Goal: Information Seeking & Learning: Learn about a topic

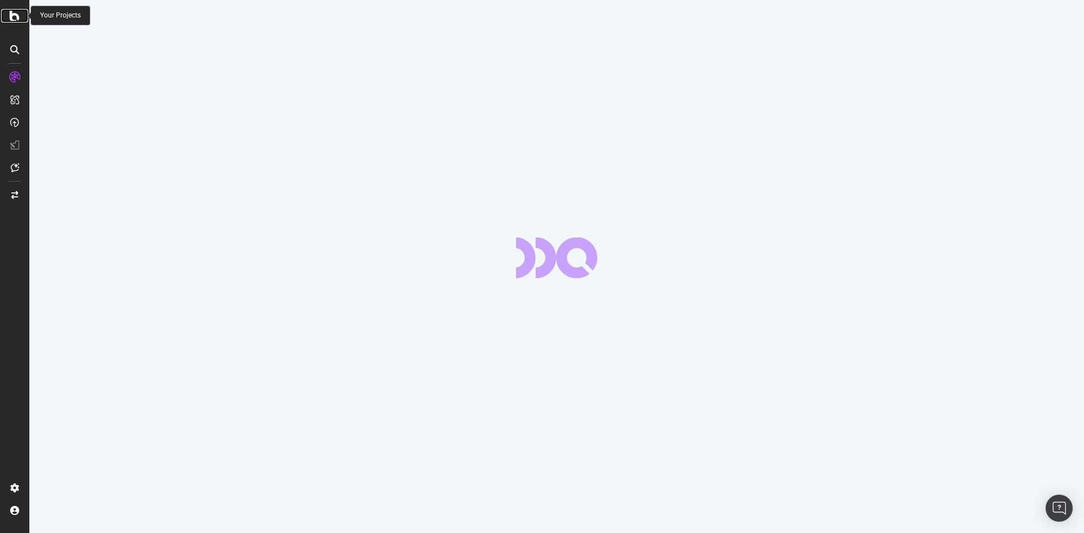
click at [16, 15] on icon at bounding box center [15, 16] width 10 height 14
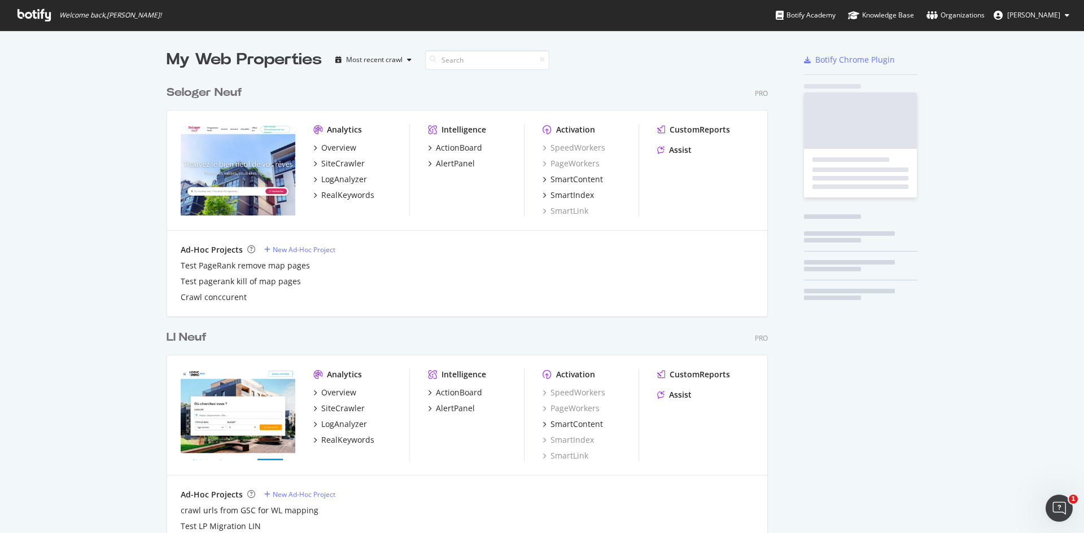
scroll to position [3189, 602]
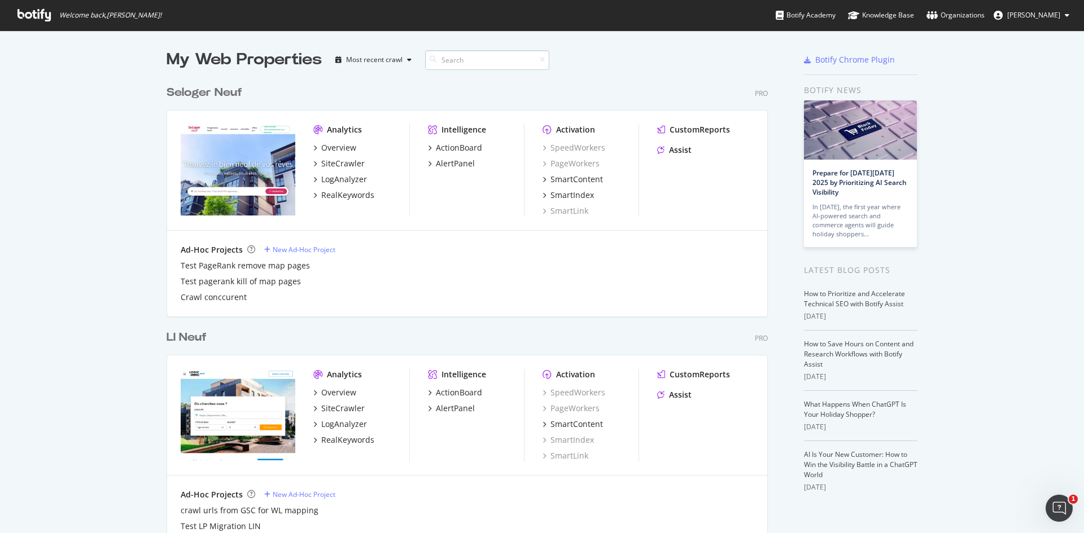
click at [460, 62] on input at bounding box center [487, 60] width 124 height 20
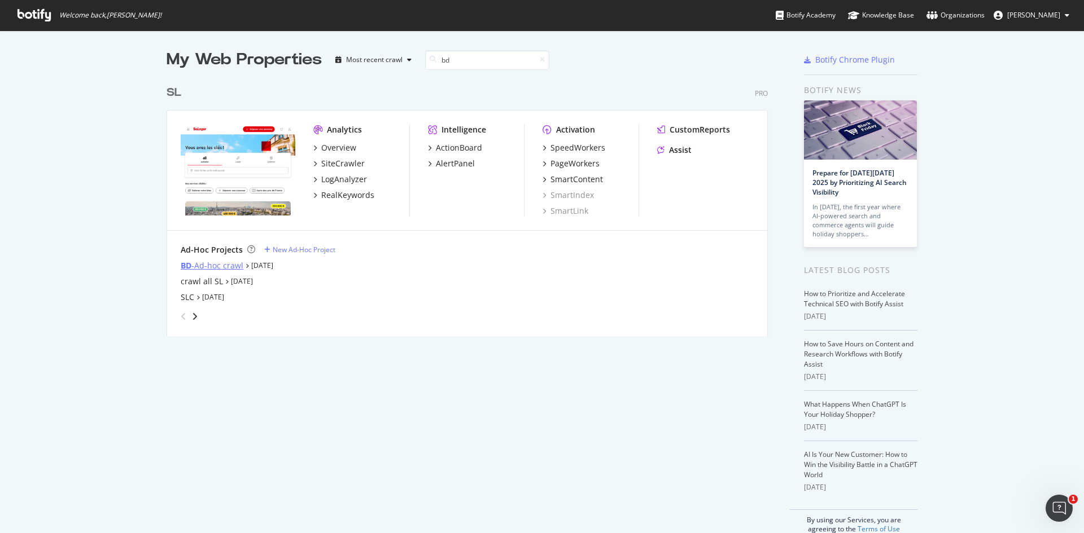
type input "bd"
click at [214, 265] on div "BD -Ad-hoc crawl" at bounding box center [212, 265] width 63 height 11
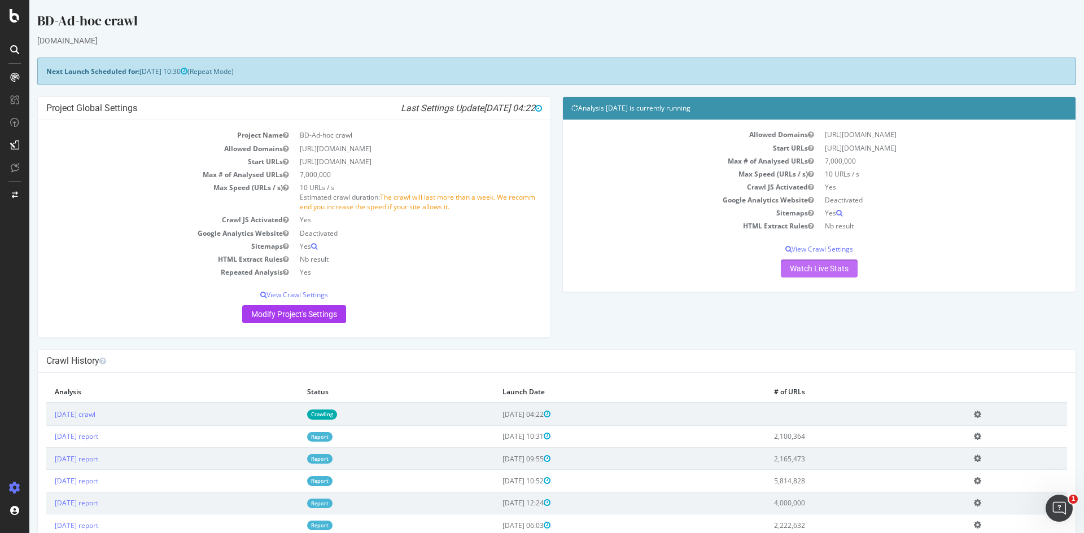
click at [840, 272] on link "Watch Live Stats" at bounding box center [819, 269] width 77 height 18
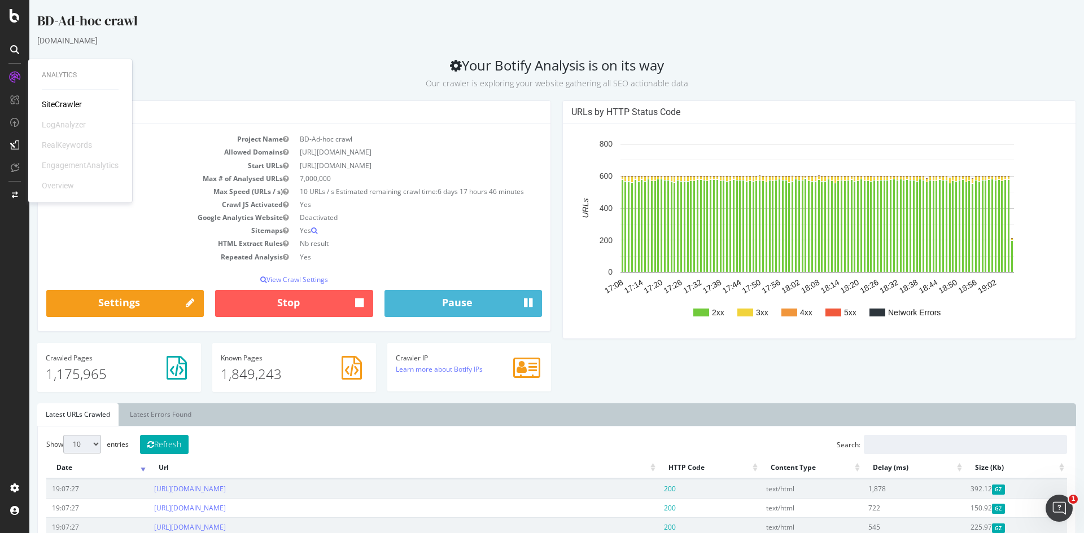
click at [67, 102] on div "SiteCrawler" at bounding box center [62, 104] width 40 height 11
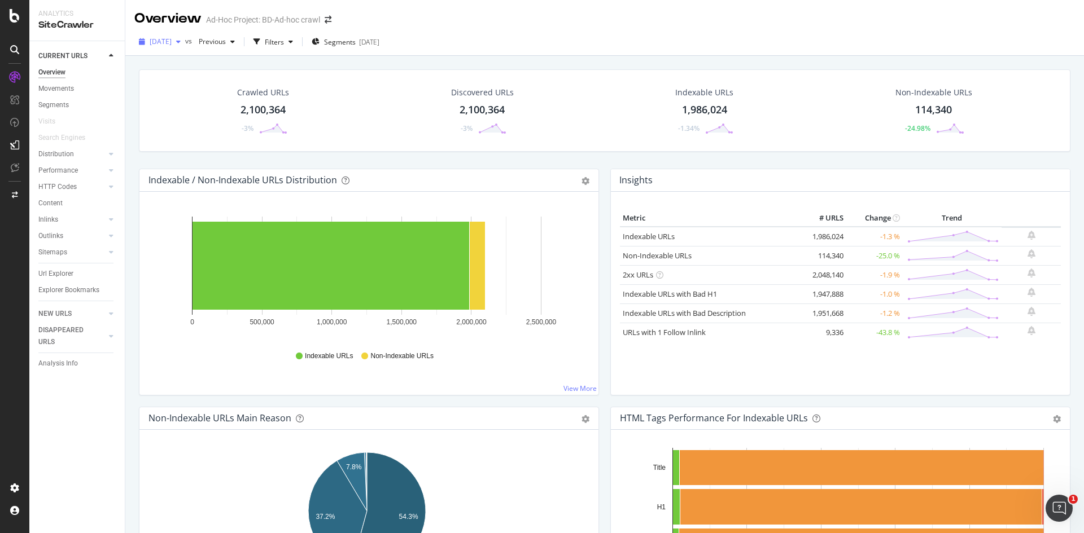
click at [185, 41] on div "button" at bounding box center [179, 41] width 14 height 7
click at [611, 113] on div "Indexable URLs 1,986,024 -1.34%" at bounding box center [704, 110] width 220 height 59
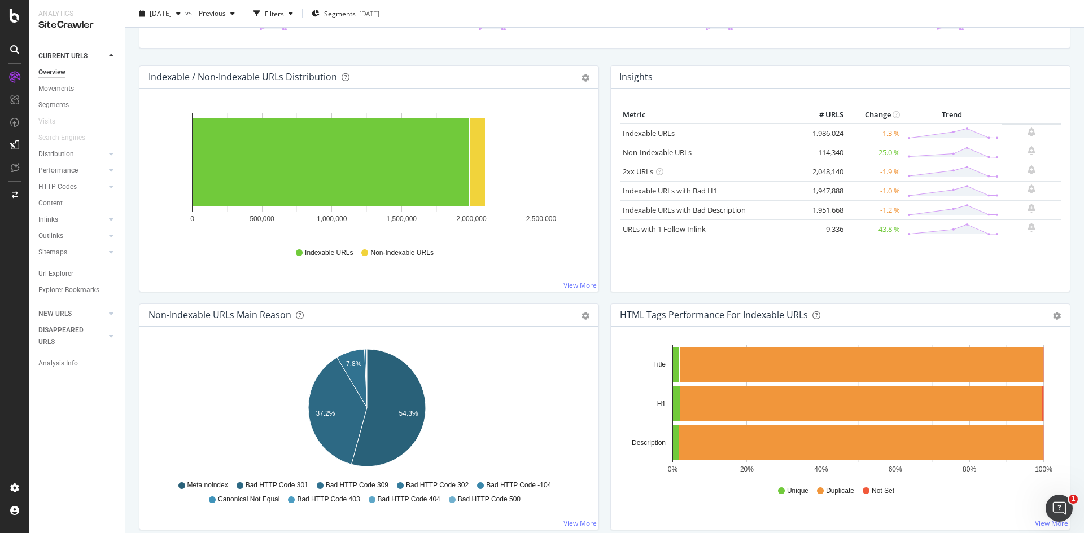
scroll to position [339, 0]
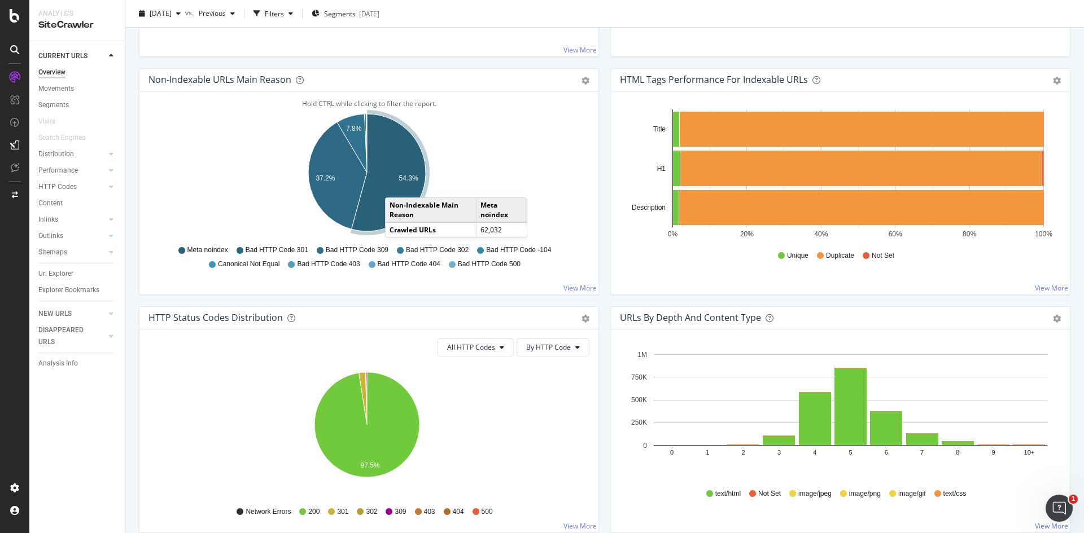
click at [396, 186] on icon "A chart." at bounding box center [389, 172] width 74 height 117
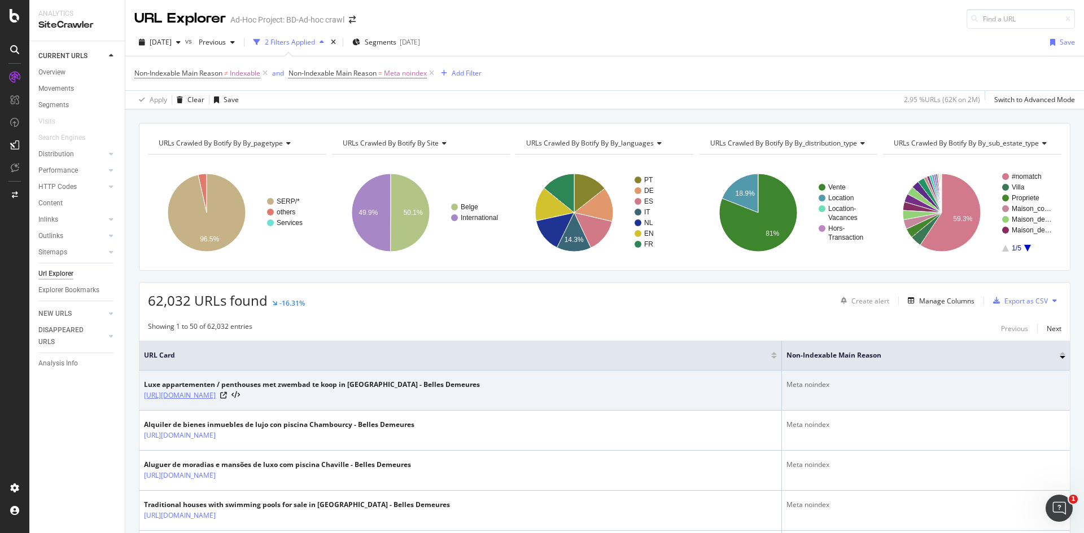
click at [216, 392] on link "https://www.bellesdemeures.com/nl/verkoop/belgie/vlaanderen/oost-vlaanderen/gen…" at bounding box center [180, 395] width 72 height 11
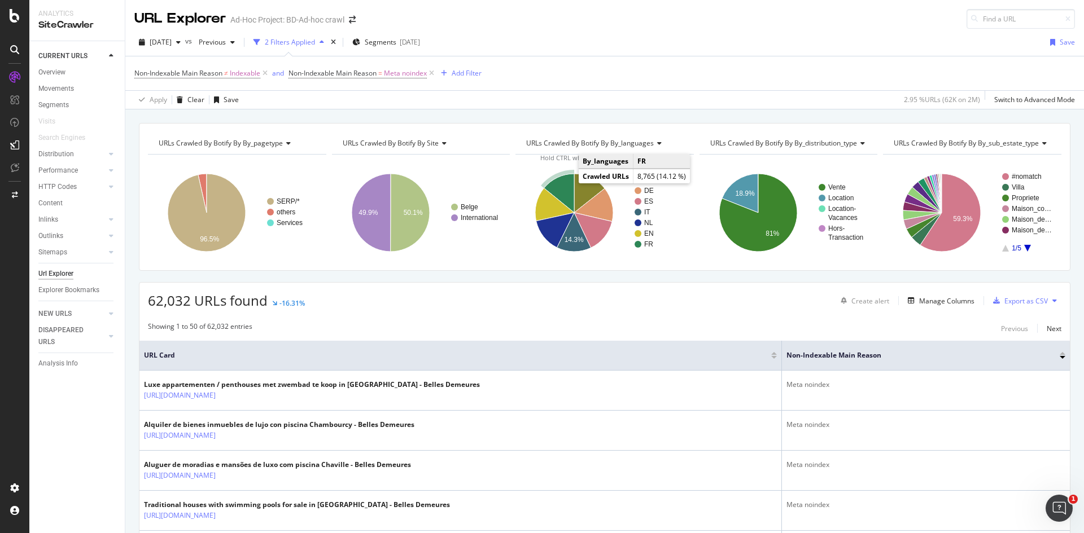
click at [560, 183] on icon "A chart." at bounding box center [559, 193] width 30 height 39
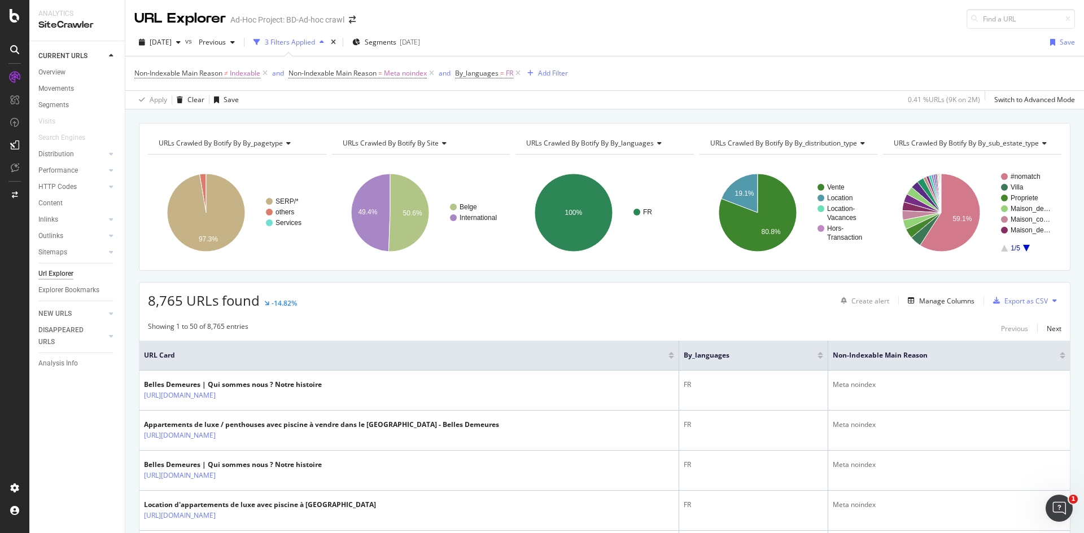
click at [628, 146] on span "URLs Crawled By Botify By by_languages" at bounding box center [590, 143] width 128 height 10
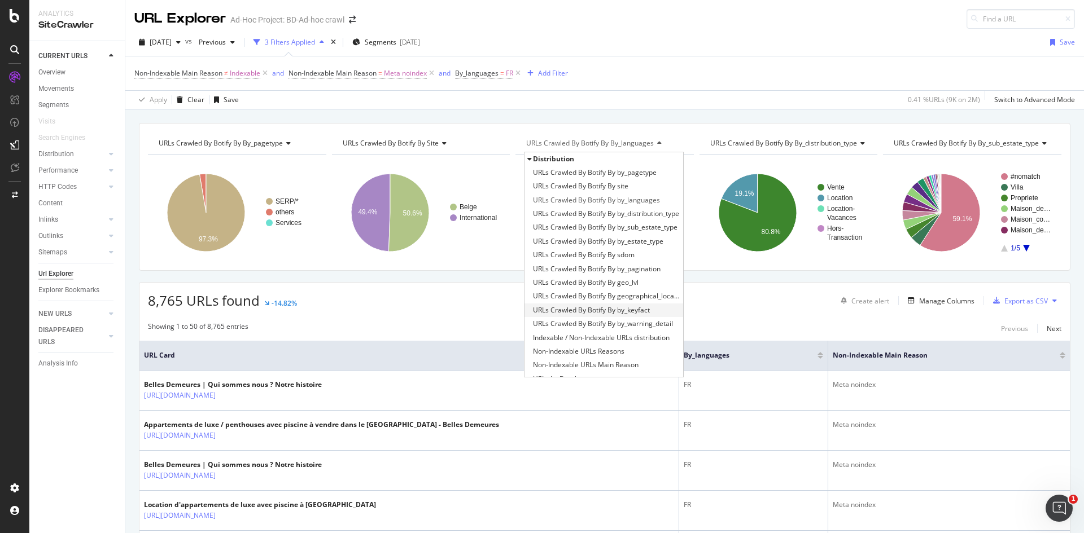
click at [629, 312] on span "URLs Crawled By Botify By by_keyfact" at bounding box center [591, 310] width 117 height 11
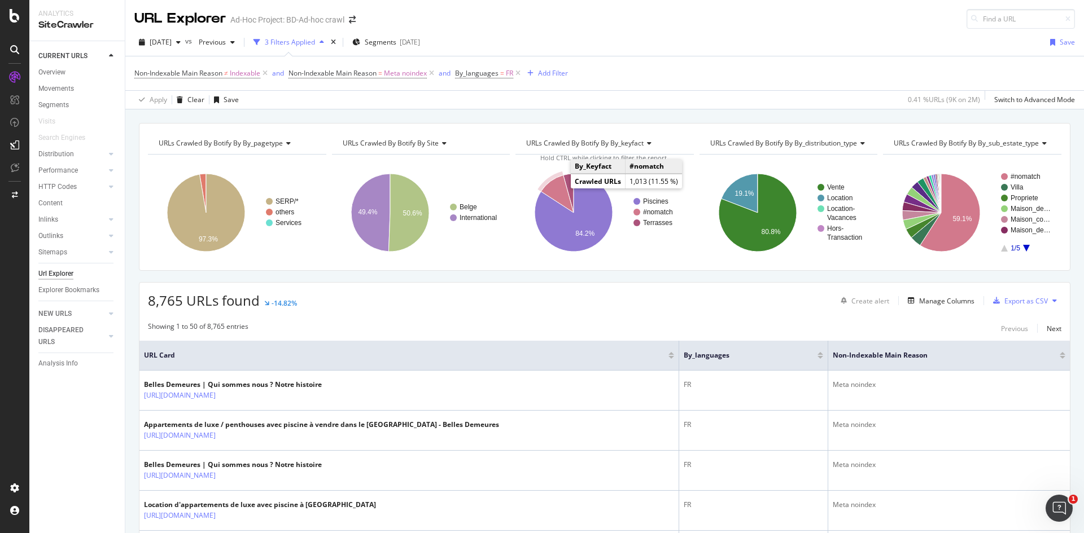
click at [552, 188] on icon "A chart." at bounding box center [557, 194] width 33 height 38
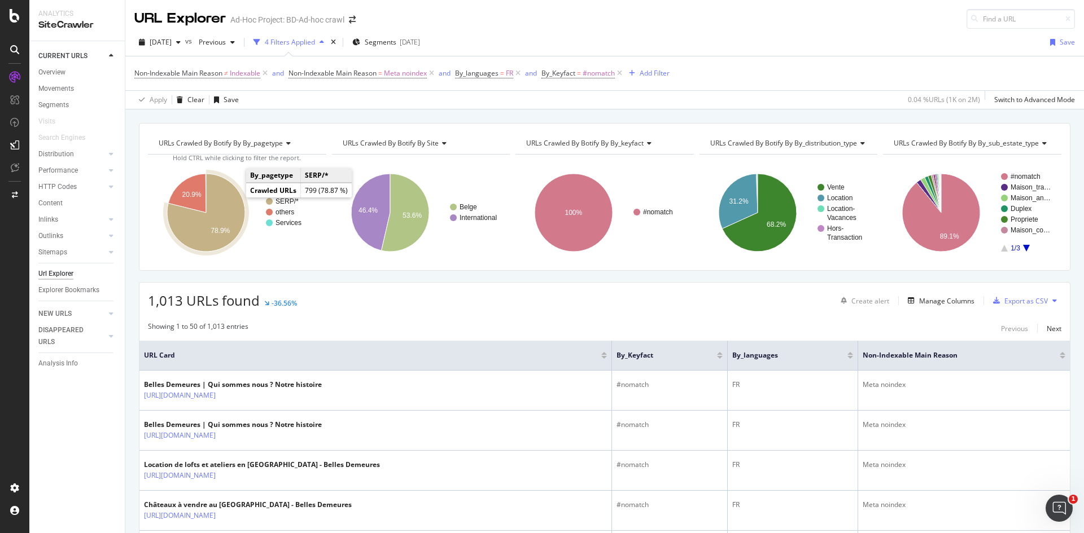
click at [220, 223] on icon "A chart." at bounding box center [206, 213] width 78 height 78
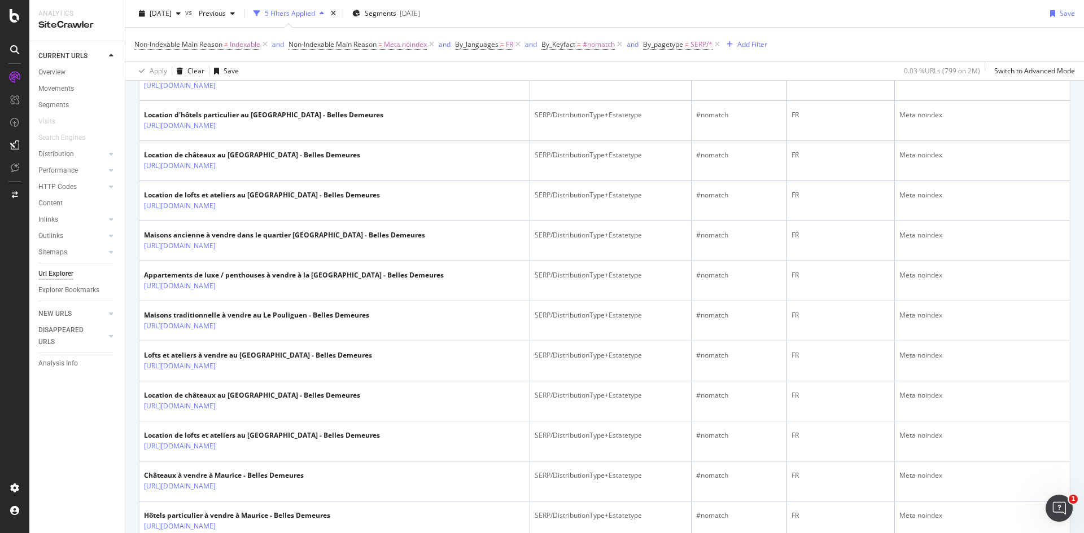
scroll to position [508, 0]
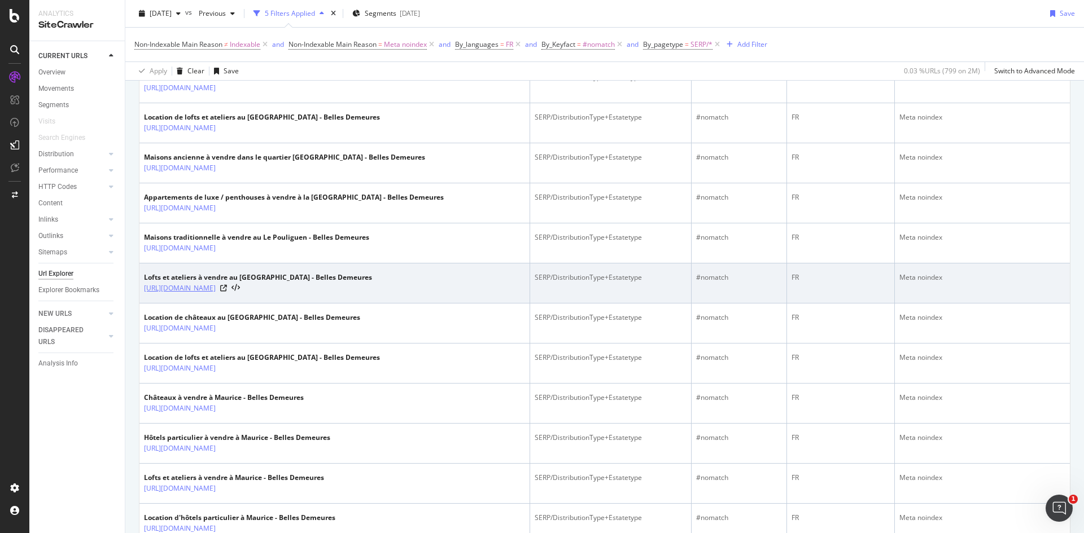
click at [216, 294] on link "https://www.bellesdemeures.com/vente/maroc/loft-luxe/tt-2-tb-9-pl-138/" at bounding box center [180, 288] width 72 height 11
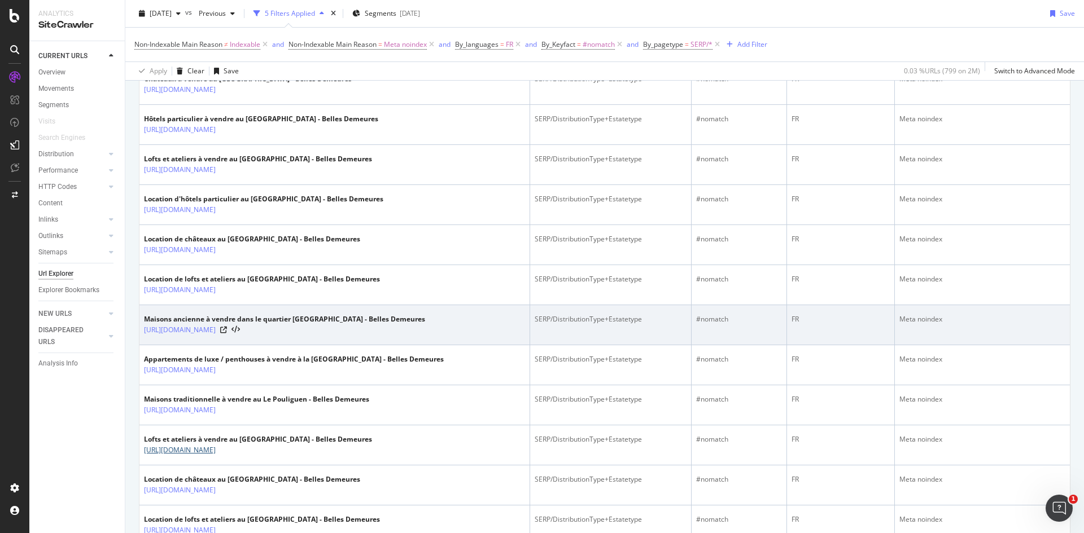
scroll to position [395, 0]
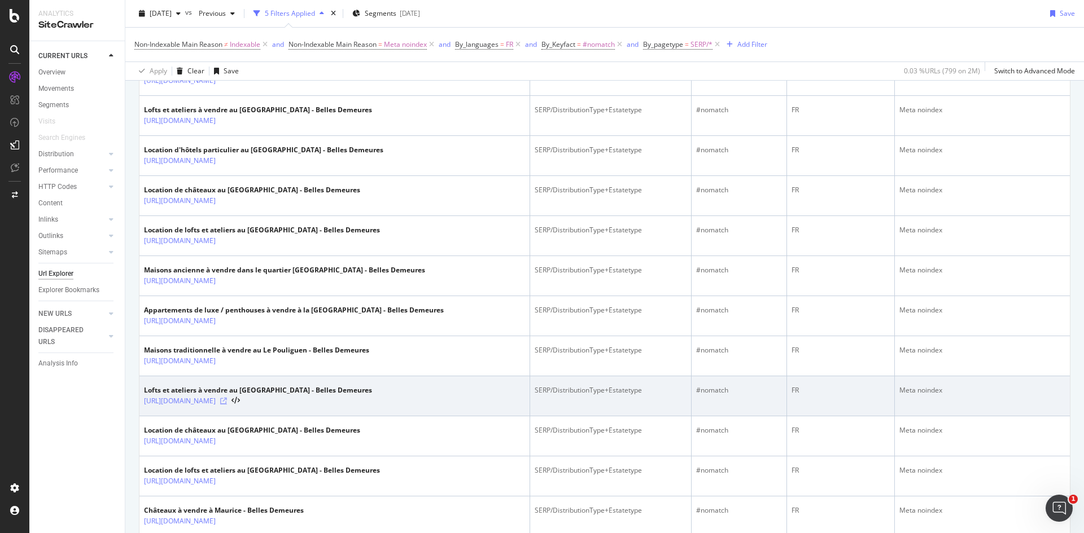
click at [227, 405] on icon at bounding box center [223, 401] width 7 height 7
click at [216, 407] on link "https://www.bellesdemeures.com/vente/maroc/loft-luxe/tt-2-tb-9-pl-138/" at bounding box center [180, 401] width 72 height 11
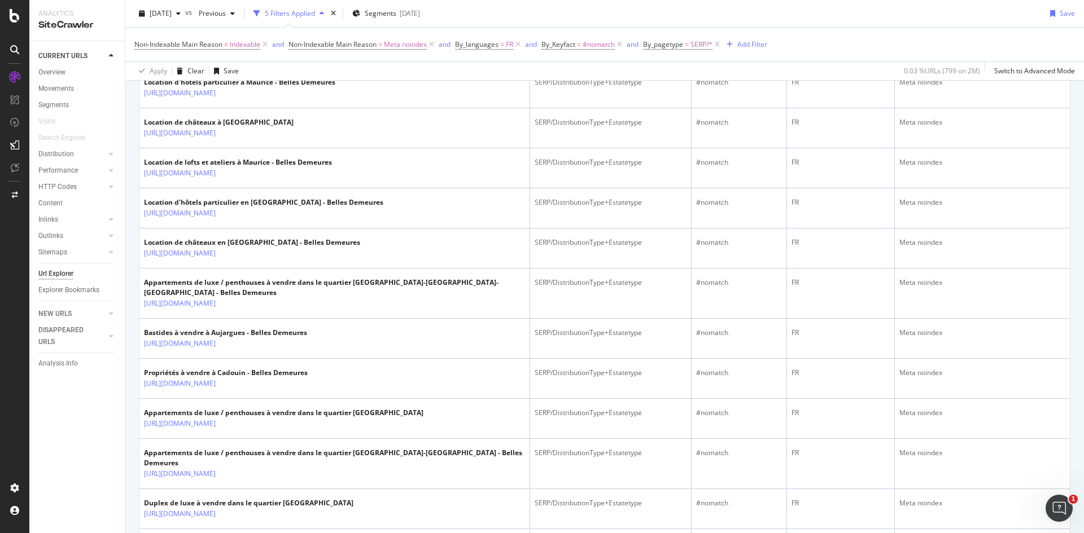
scroll to position [1016, 0]
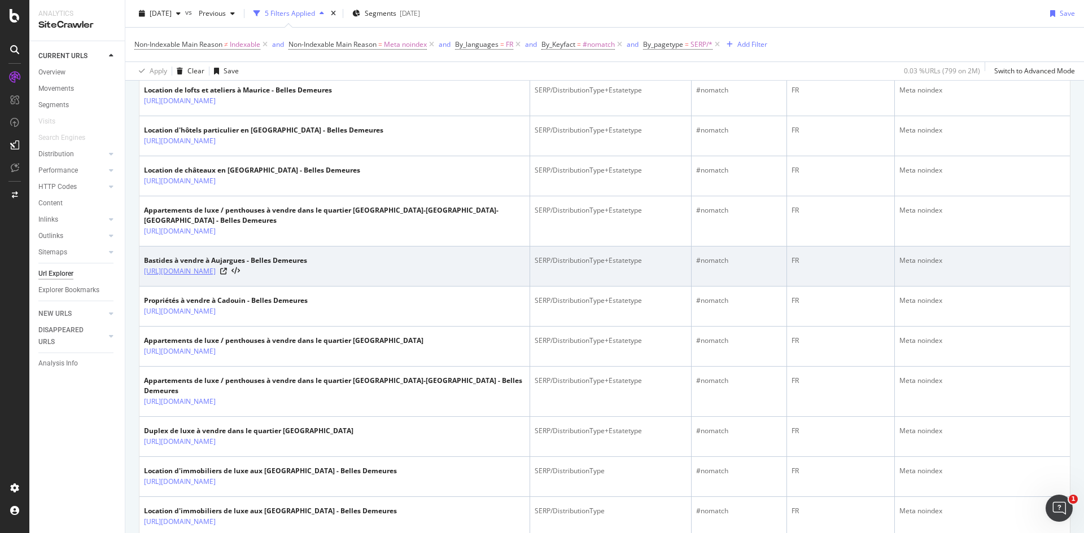
click at [216, 277] on link "https://www.bellesdemeures.com/vente/france/languedoc-roussillon/gard/aujargues…" at bounding box center [180, 271] width 72 height 11
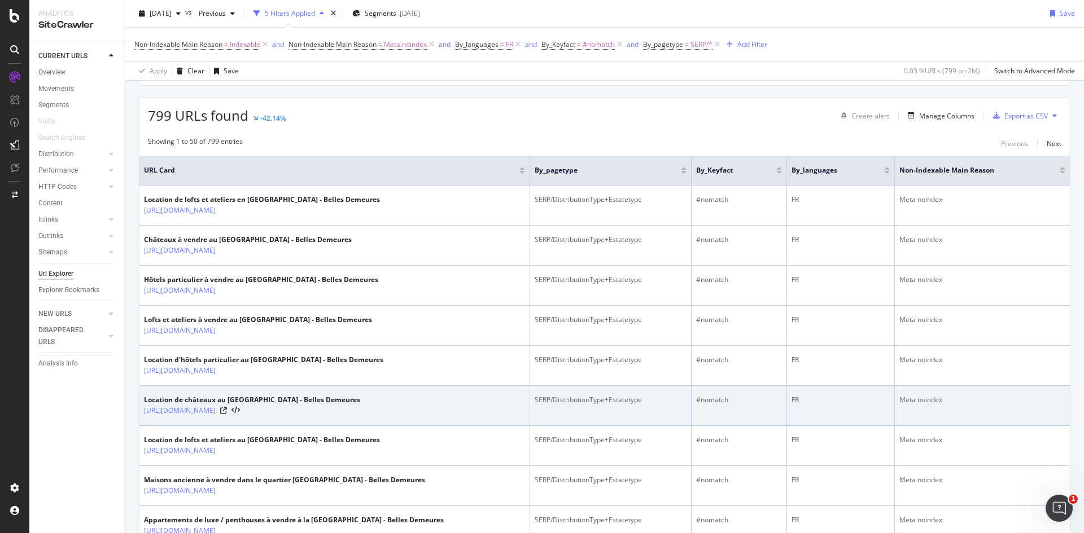
scroll to position [0, 0]
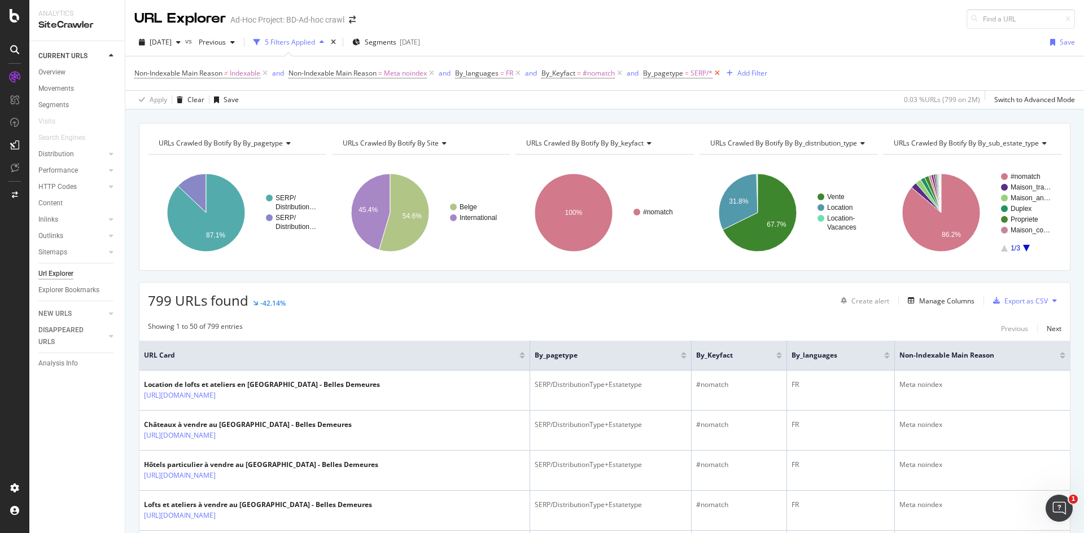
click at [718, 74] on icon at bounding box center [717, 73] width 10 height 11
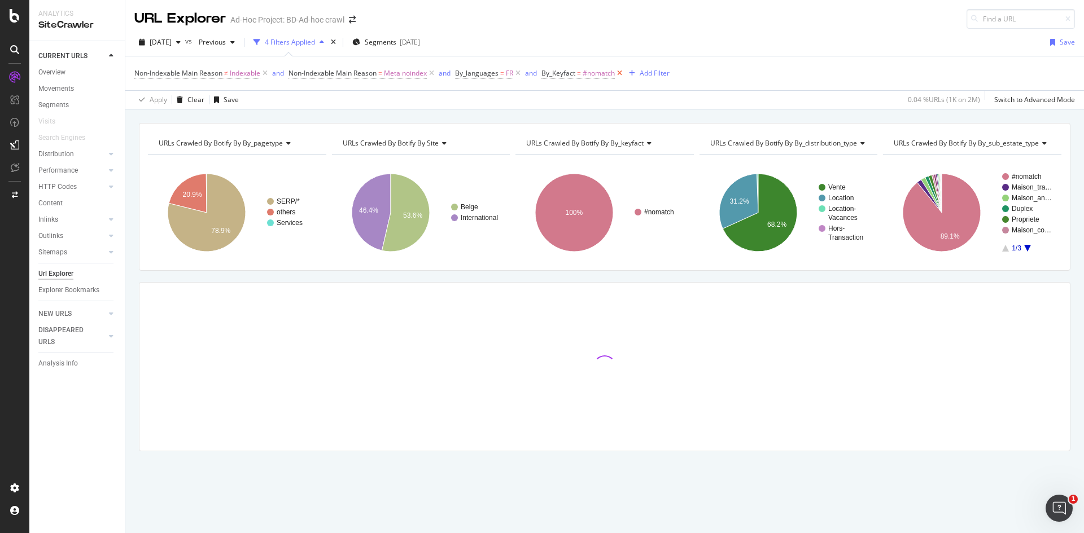
click at [624, 71] on icon at bounding box center [620, 73] width 10 height 11
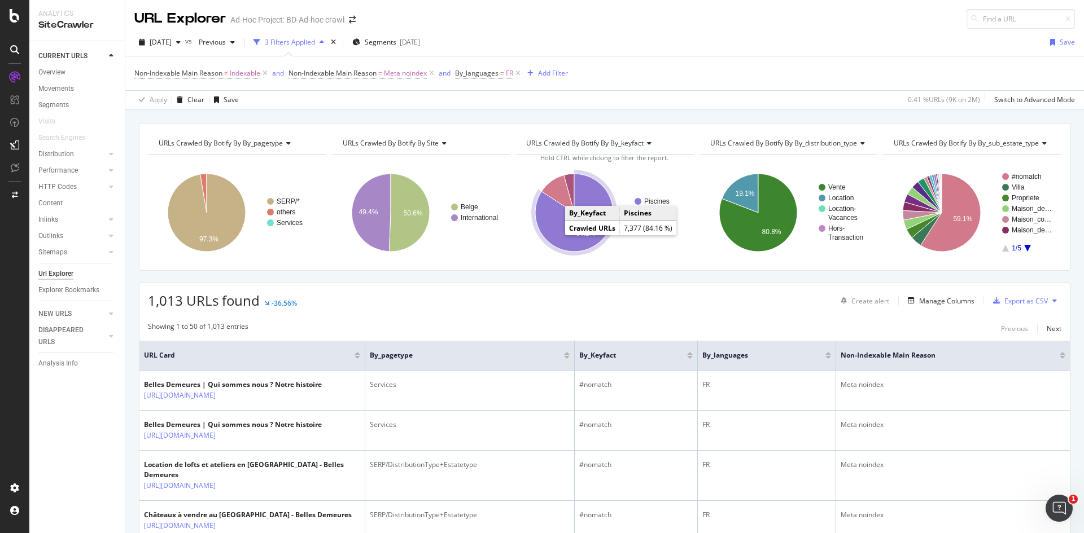
click at [562, 234] on icon "A chart." at bounding box center [574, 213] width 78 height 78
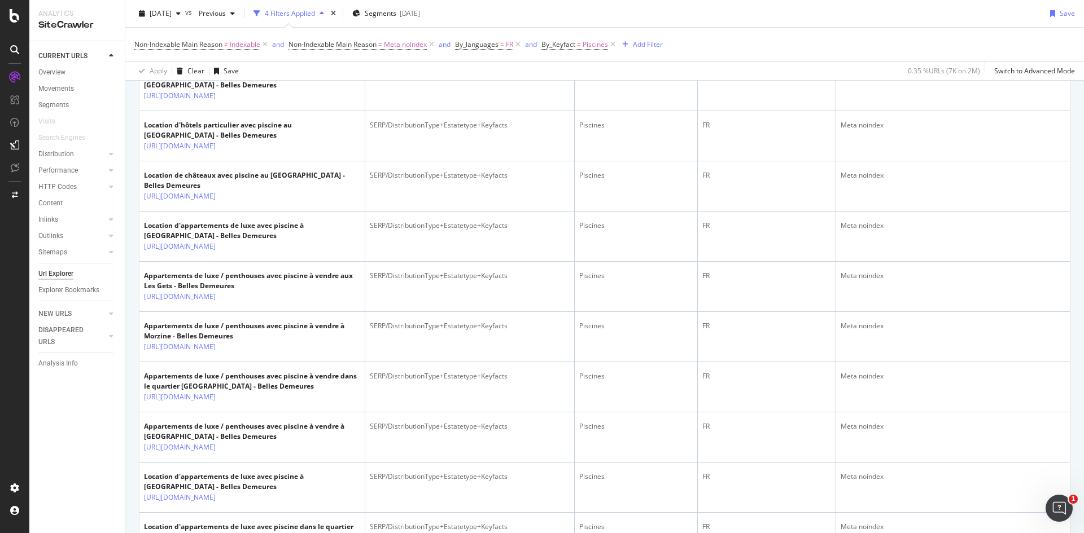
scroll to position [1072, 0]
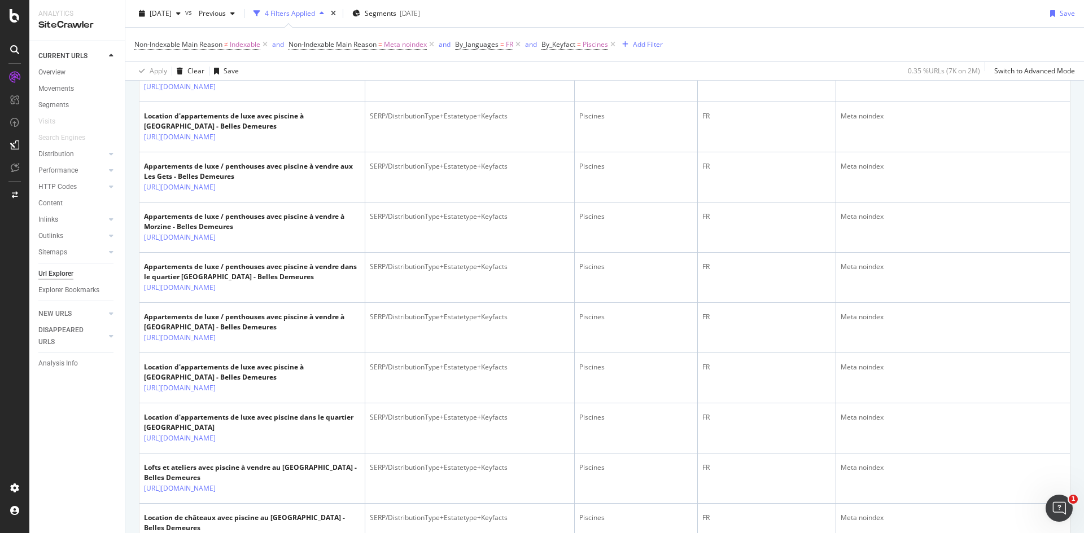
click at [216, 42] on link "[URL][DOMAIN_NAME]" at bounding box center [180, 36] width 72 height 11
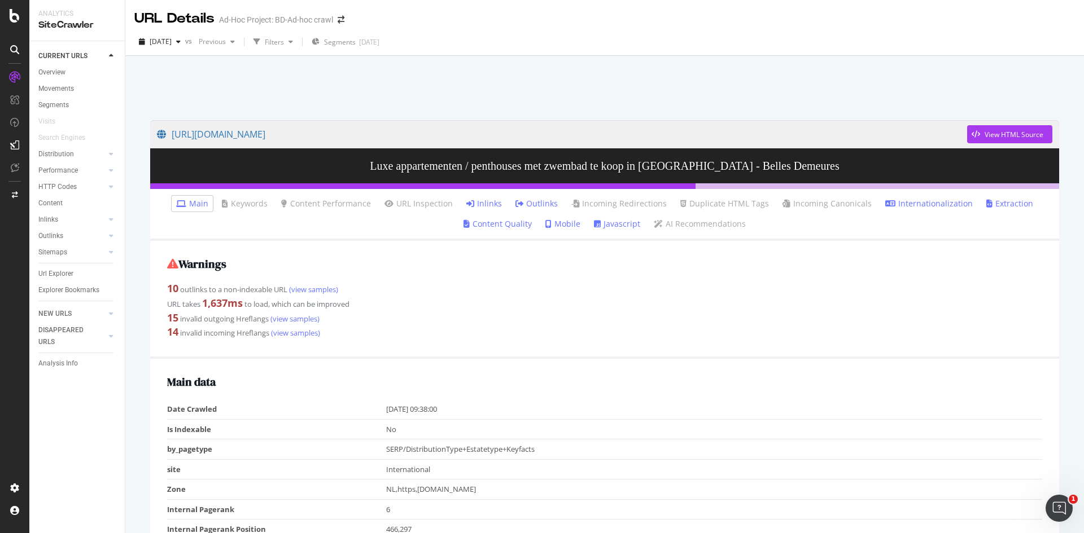
click at [498, 203] on link "Inlinks" at bounding box center [484, 203] width 36 height 11
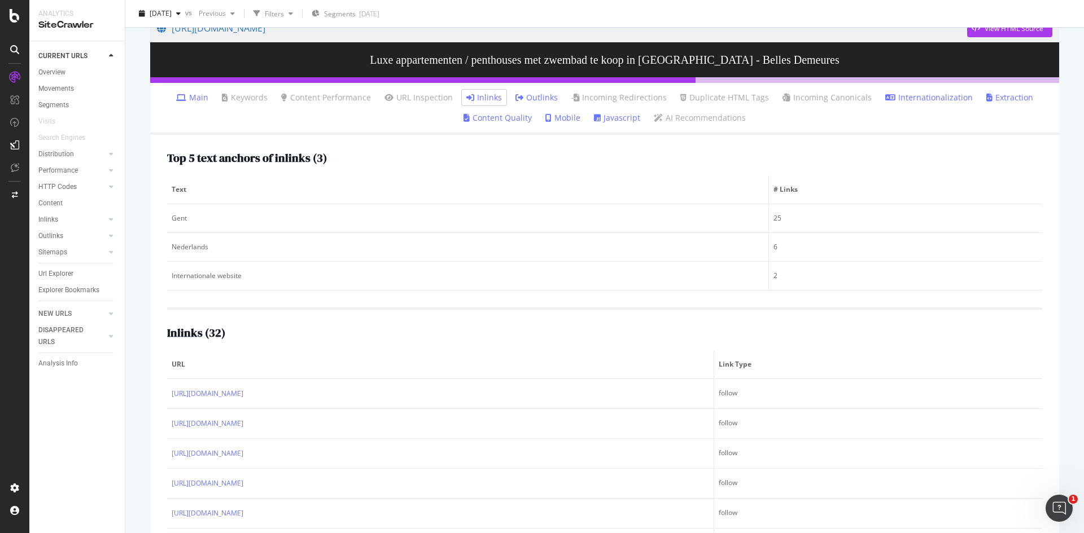
scroll to position [113, 0]
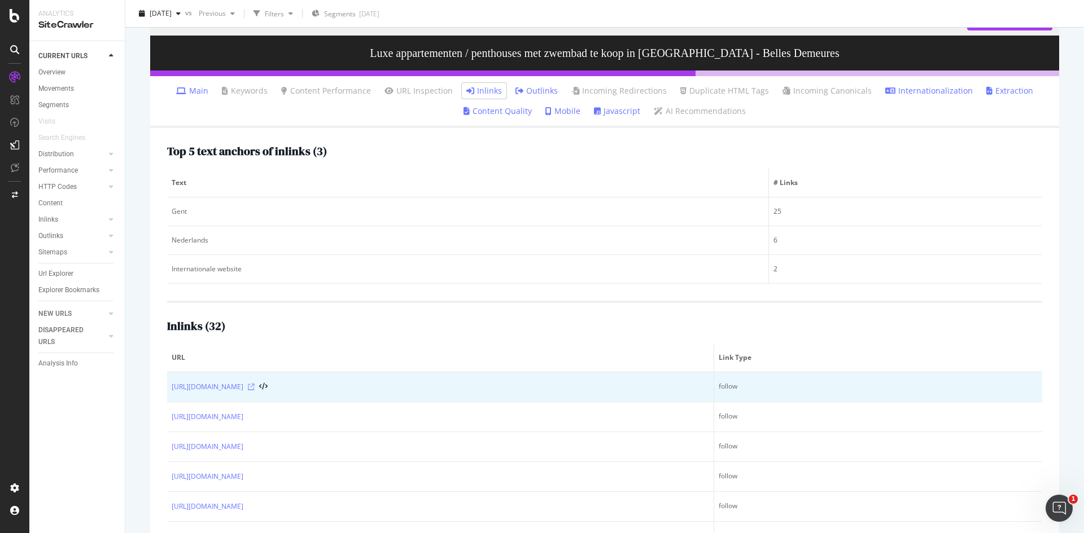
click at [255, 386] on icon at bounding box center [251, 387] width 7 height 7
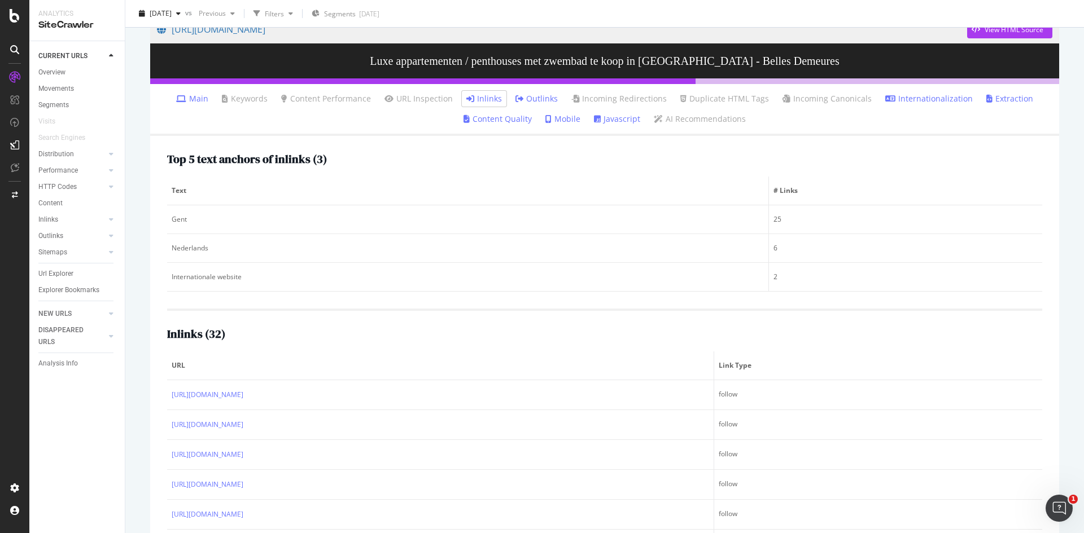
scroll to position [0, 0]
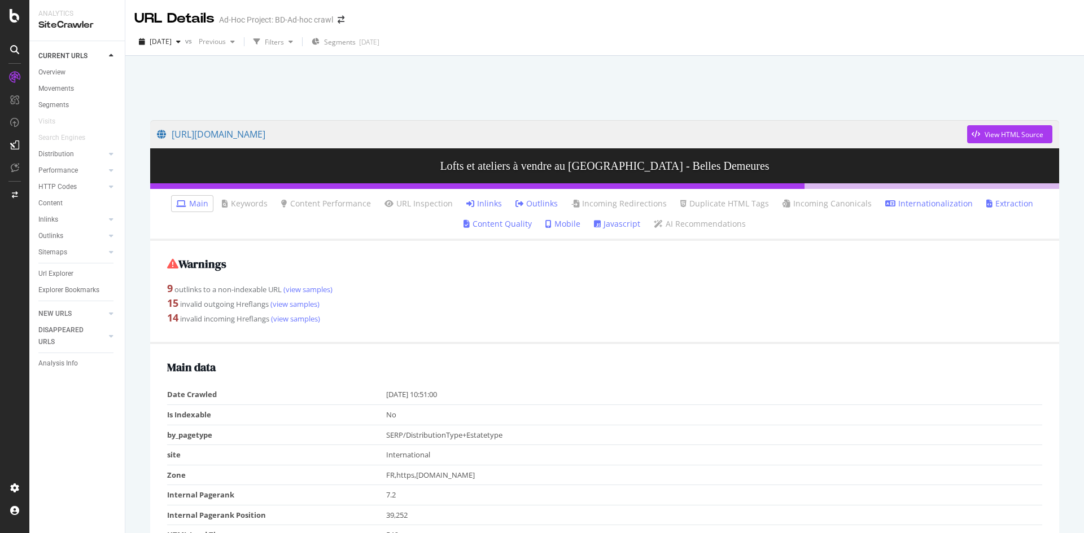
click at [484, 205] on link "Inlinks" at bounding box center [484, 203] width 36 height 11
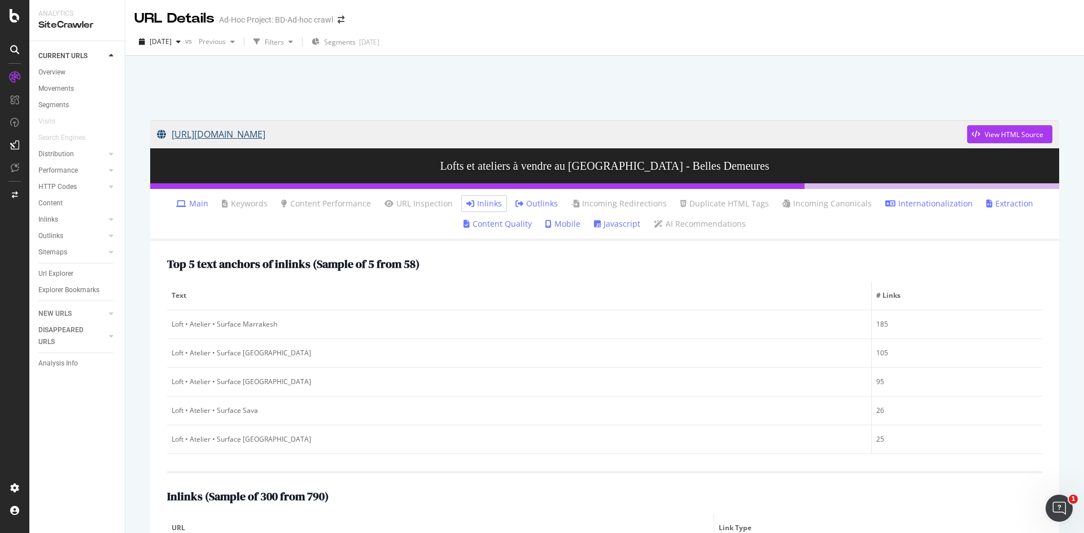
click at [462, 131] on link "[URL][DOMAIN_NAME]" at bounding box center [562, 134] width 810 height 28
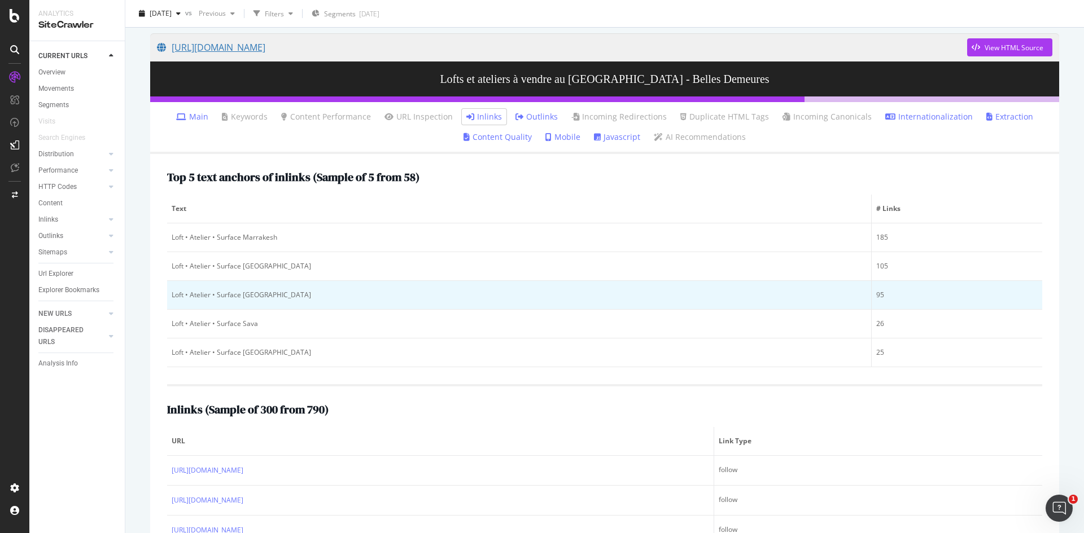
scroll to position [282, 0]
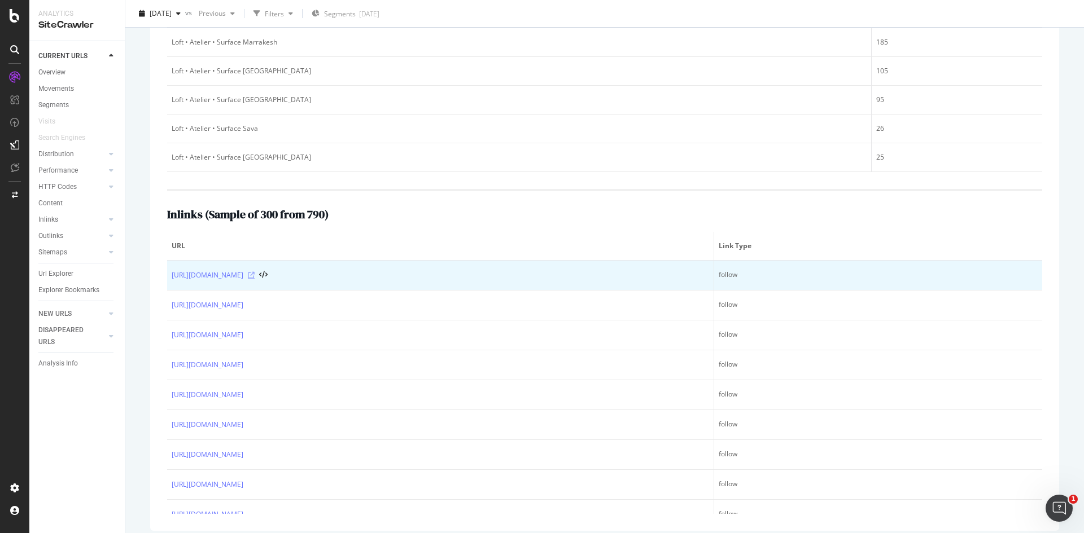
click at [255, 275] on icon at bounding box center [251, 275] width 7 height 7
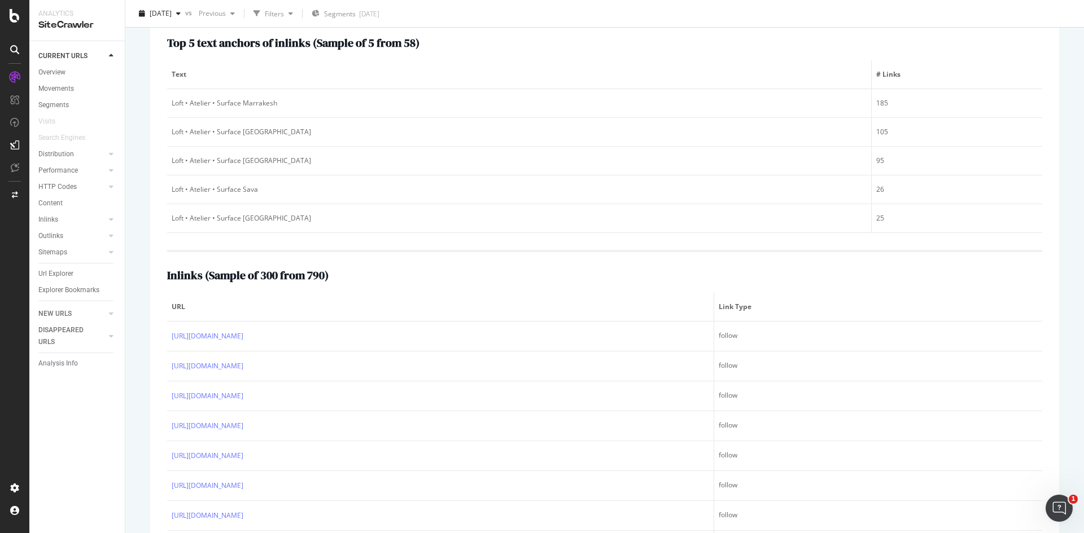
scroll to position [113, 0]
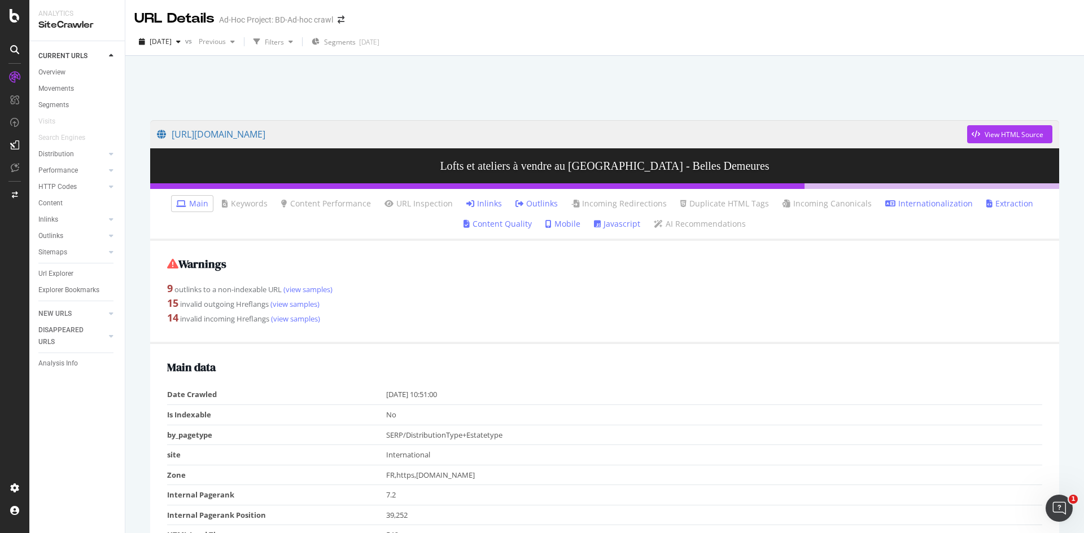
click at [484, 204] on link "Inlinks" at bounding box center [484, 203] width 36 height 11
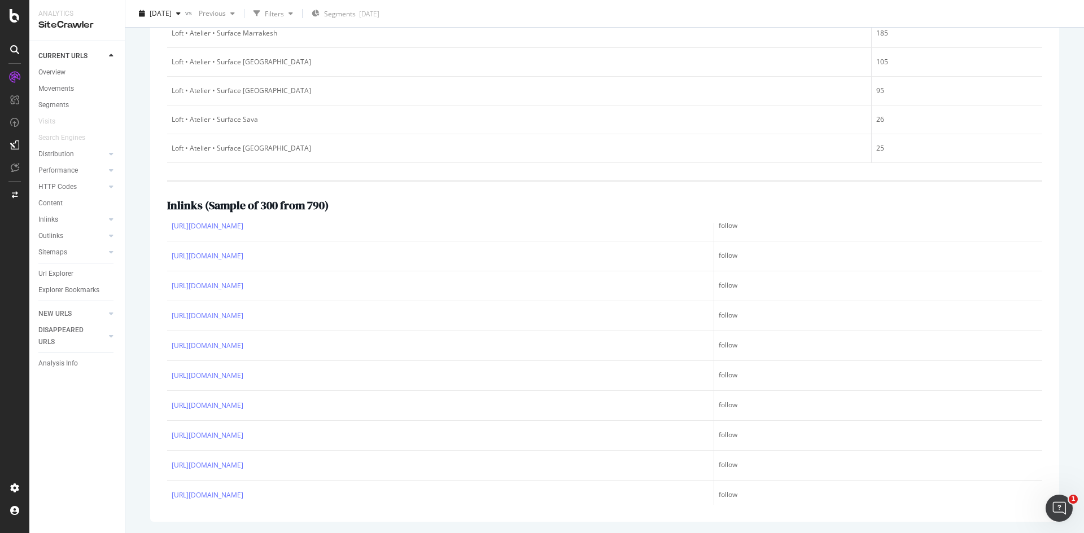
scroll to position [2935, 0]
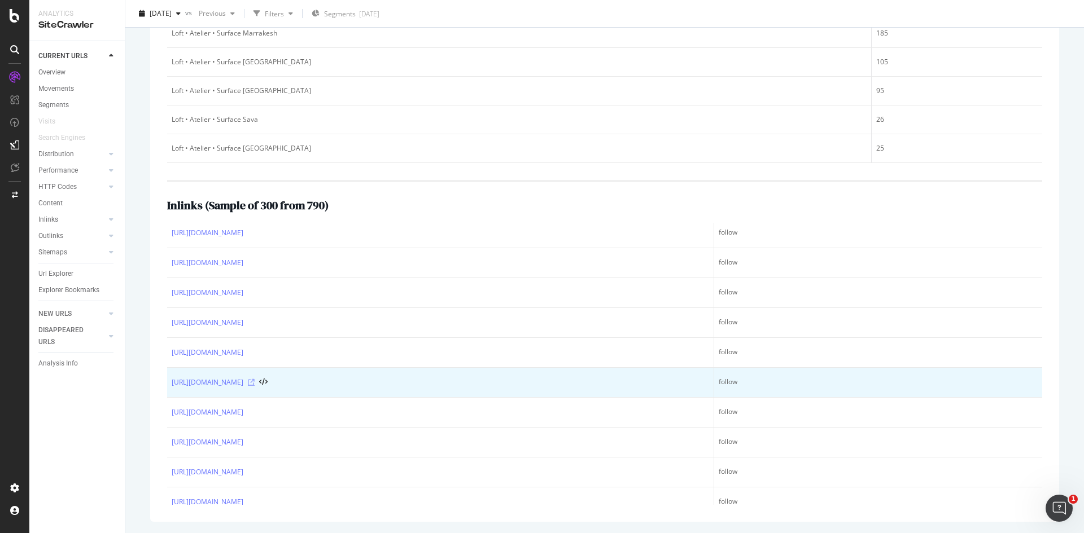
click at [425, 381] on div "https://www.bellesdemeures.com/annonces/vente/tt-2-tb-1-pl-167/248751979/" at bounding box center [440, 382] width 537 height 11
click at [255, 381] on icon at bounding box center [251, 382] width 7 height 7
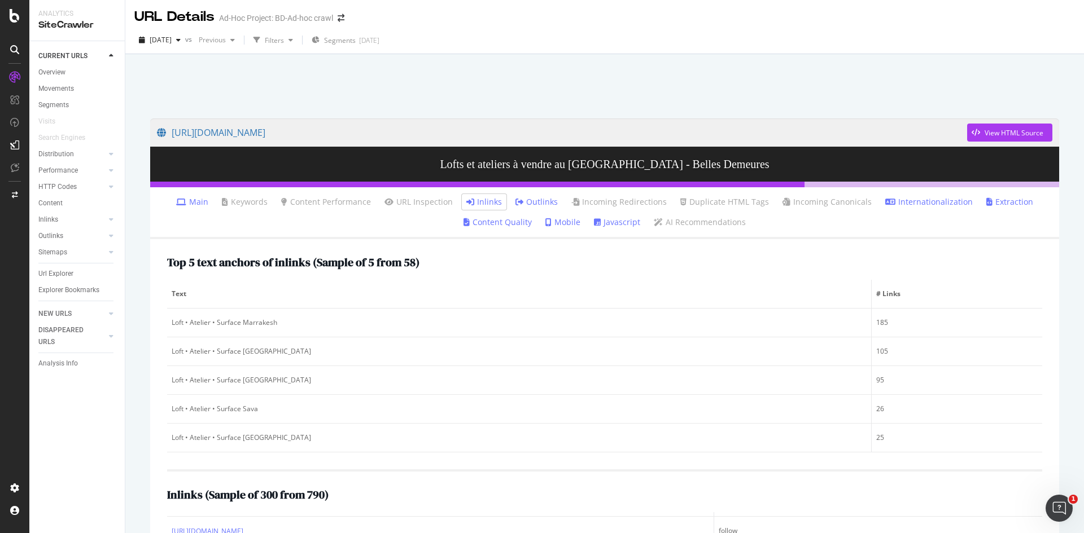
scroll to position [0, 0]
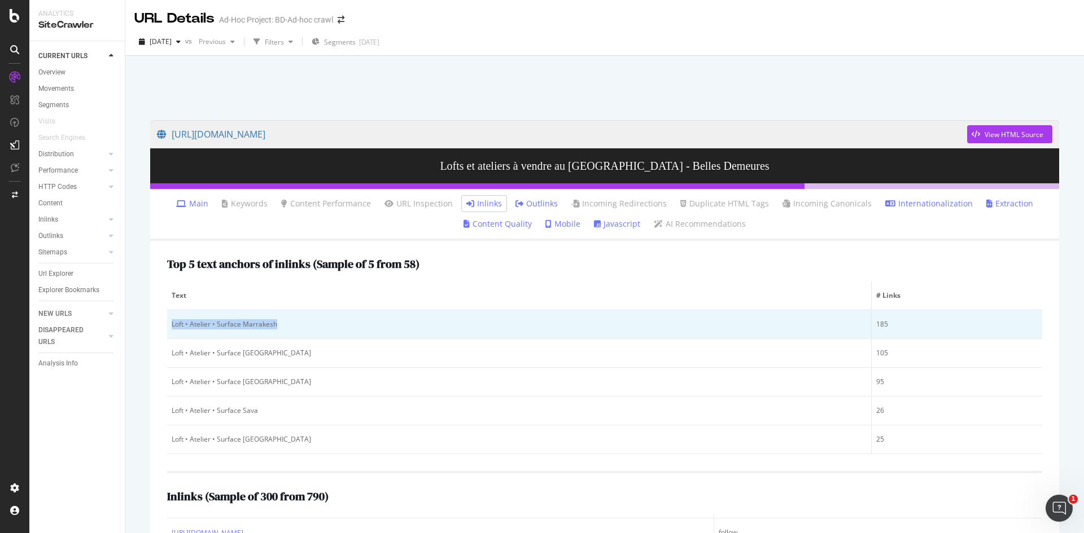
drag, startPoint x: 287, startPoint y: 322, endPoint x: 170, endPoint y: 326, distance: 117.5
click at [170, 326] on td "Loft • Atelier • Surface Marrakesh" at bounding box center [519, 324] width 704 height 29
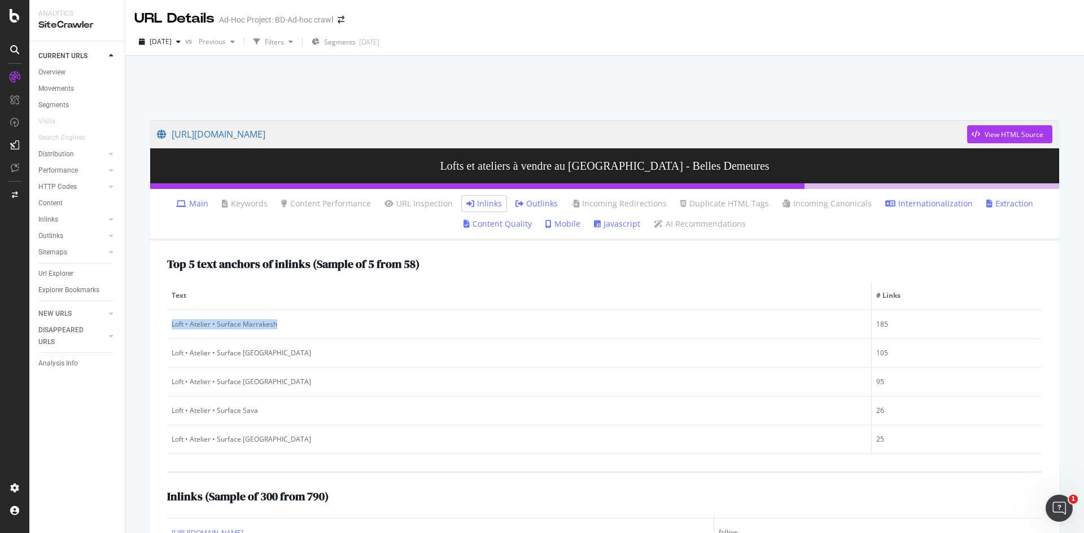
copy div "Loft • Atelier • Surface Marrakesh"
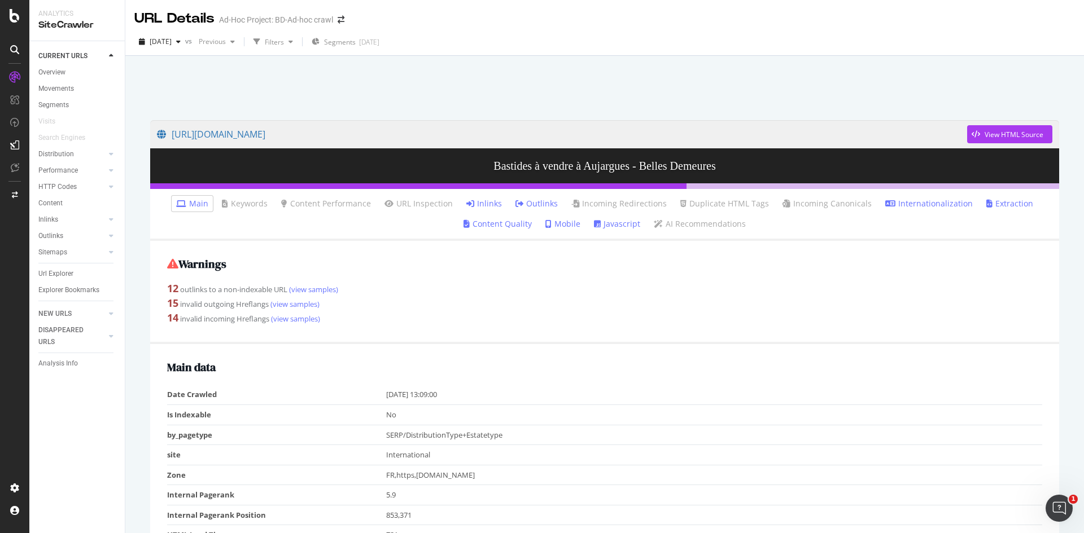
click at [491, 203] on link "Inlinks" at bounding box center [484, 203] width 36 height 11
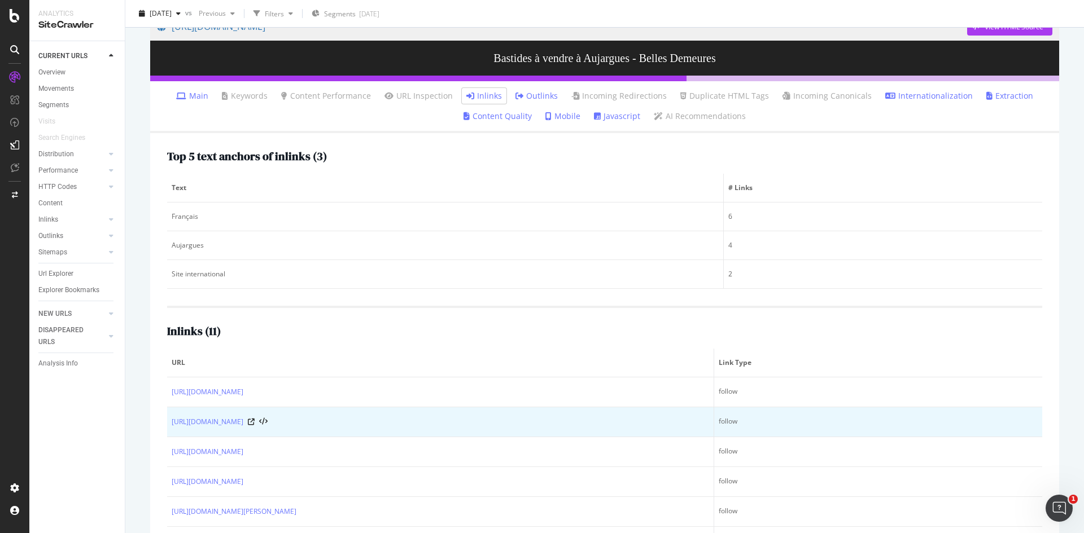
scroll to position [234, 0]
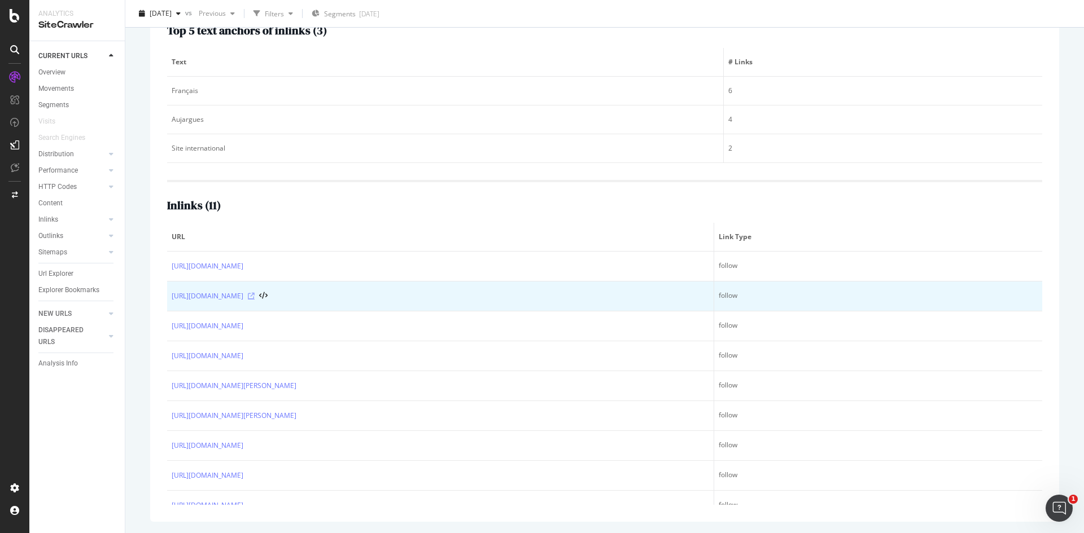
click at [255, 297] on icon at bounding box center [251, 296] width 7 height 7
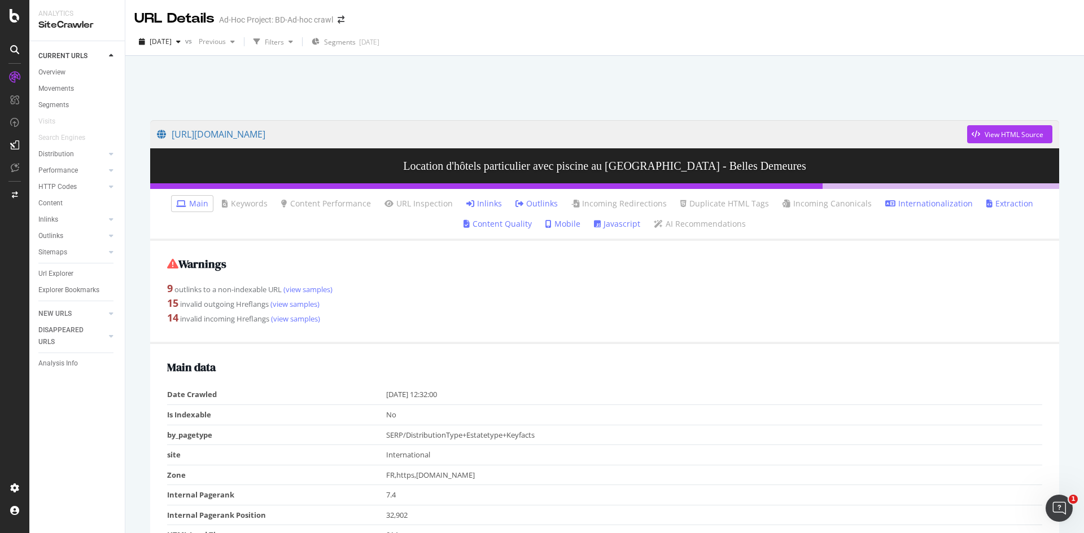
click at [494, 204] on link "Inlinks" at bounding box center [484, 203] width 36 height 11
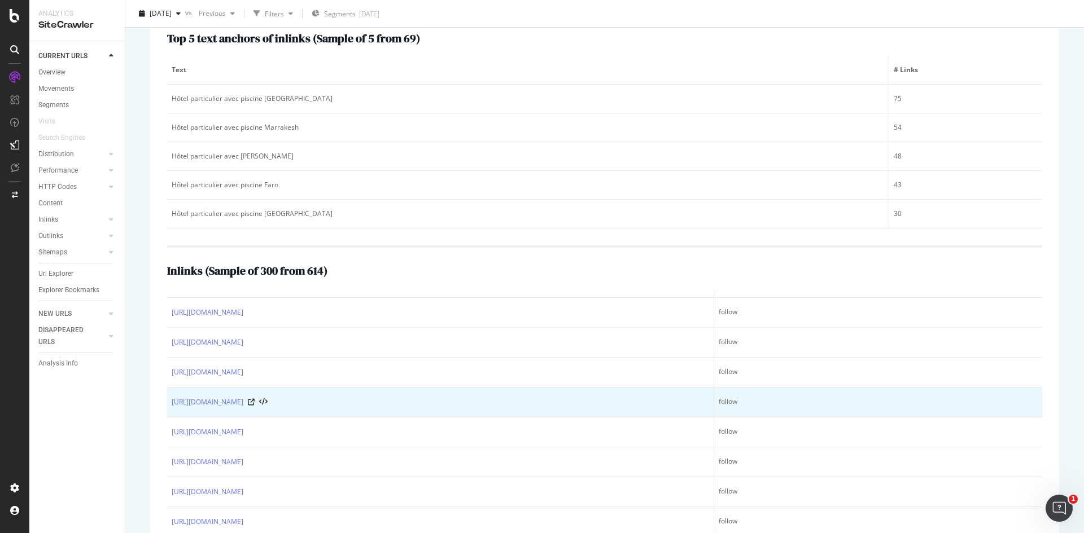
scroll to position [6266, 0]
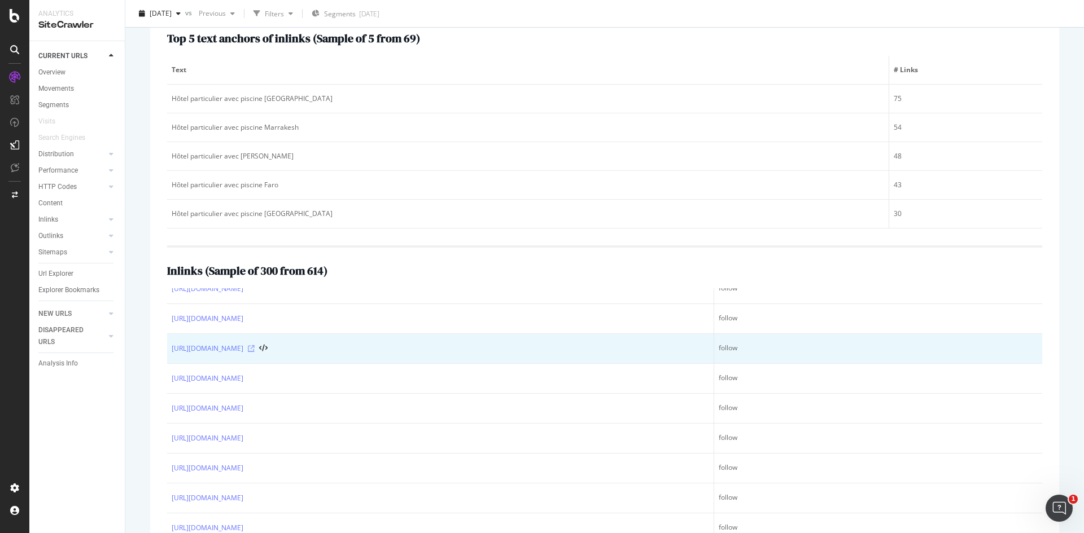
click at [255, 348] on icon at bounding box center [251, 348] width 7 height 7
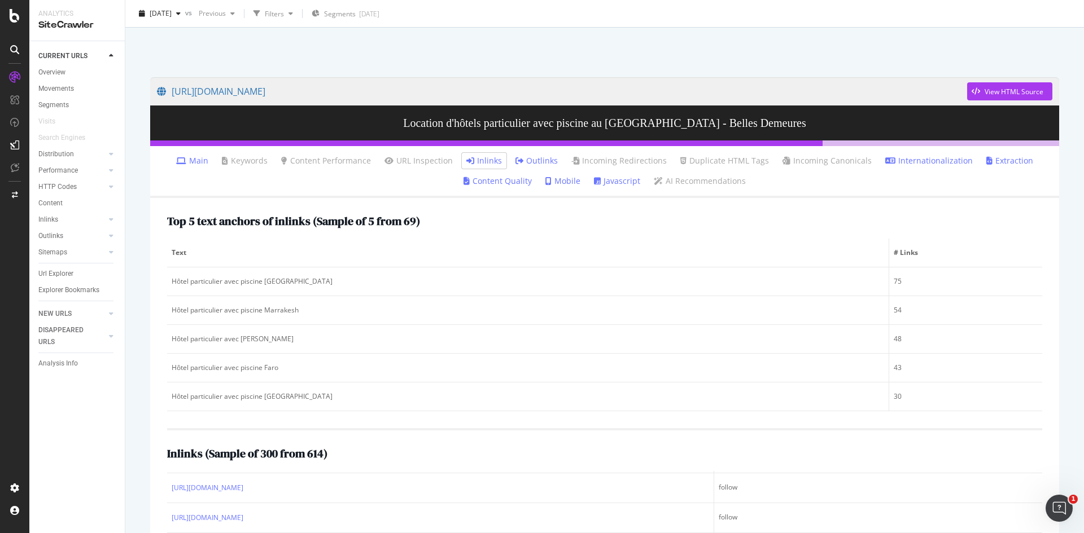
scroll to position [113, 0]
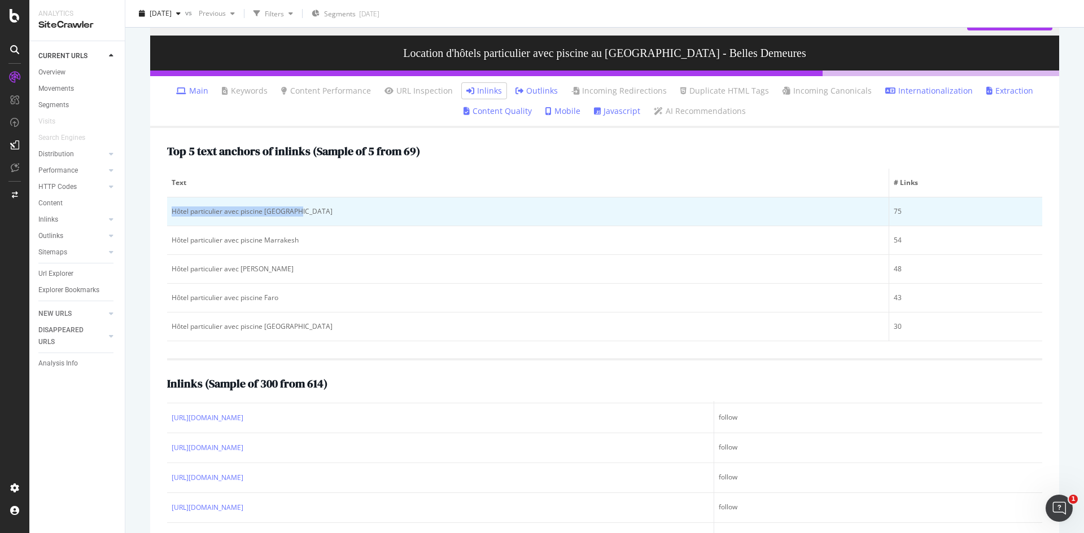
drag, startPoint x: 317, startPoint y: 211, endPoint x: 167, endPoint y: 213, distance: 150.2
click at [167, 213] on td "Hôtel particulier avec piscine [GEOGRAPHIC_DATA]" at bounding box center [528, 212] width 722 height 29
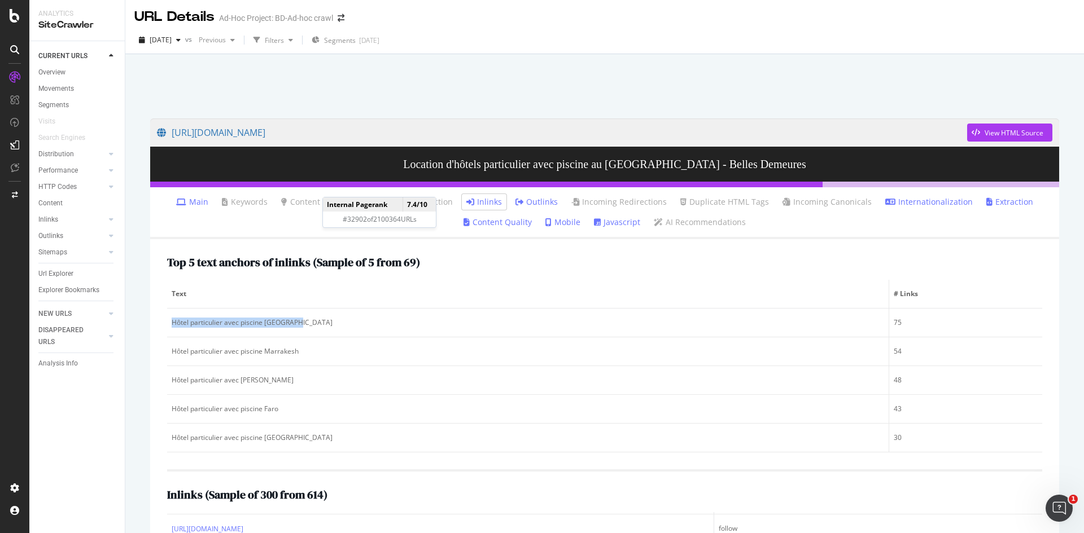
scroll to position [0, 0]
